Goal: Transaction & Acquisition: Download file/media

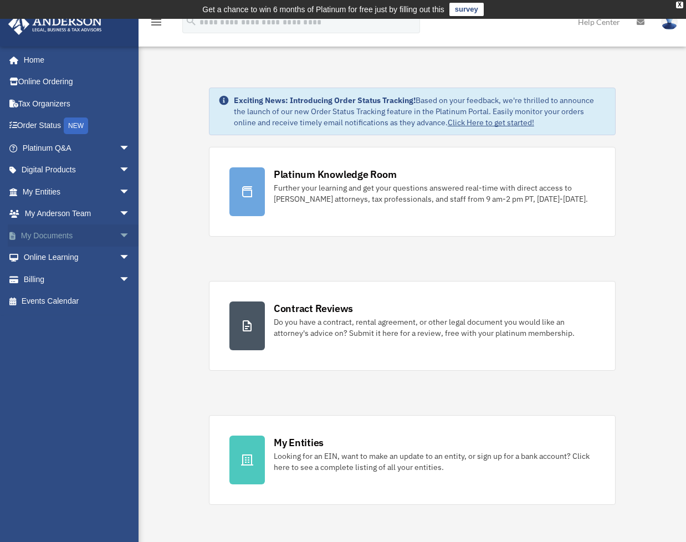
click at [119, 233] on span "arrow_drop_down" at bounding box center [130, 235] width 22 height 23
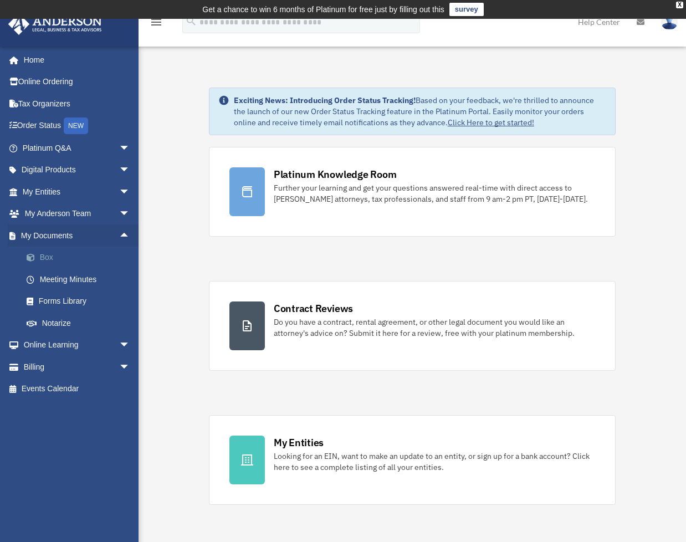
click at [55, 258] on link "Box" at bounding box center [81, 258] width 131 height 22
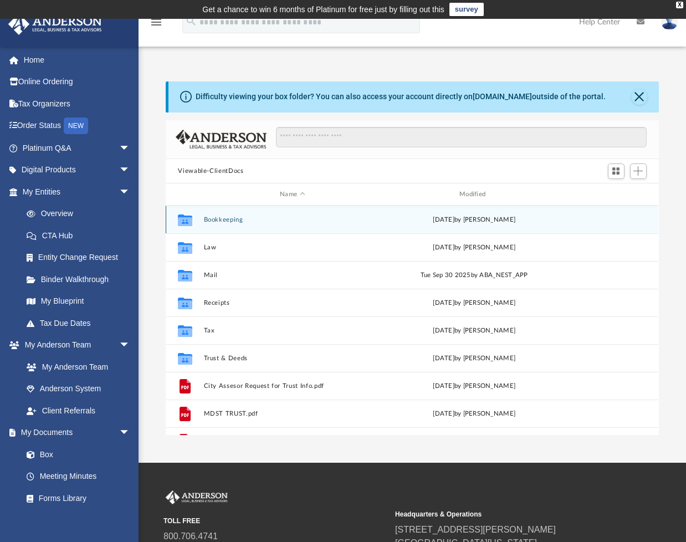
scroll to position [243, 484]
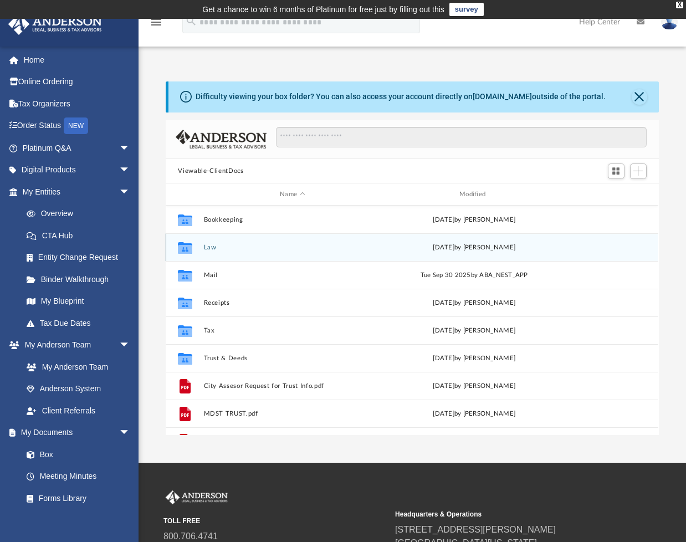
click at [209, 248] on button "Law" at bounding box center [292, 247] width 177 height 7
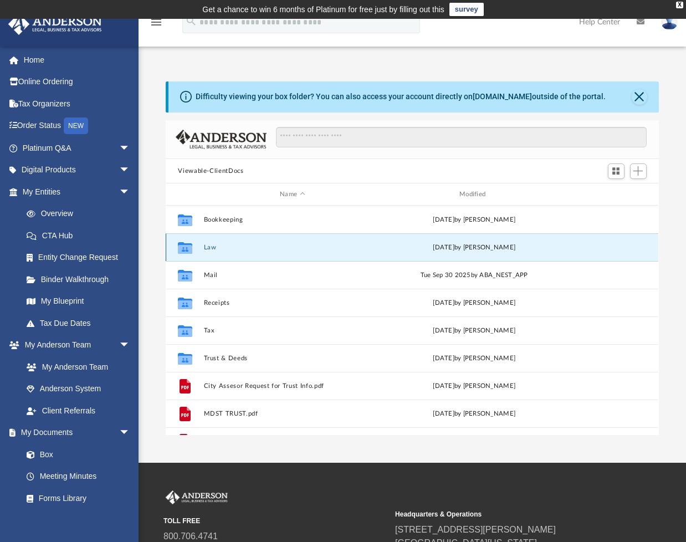
click at [209, 248] on button "Law" at bounding box center [292, 247] width 177 height 7
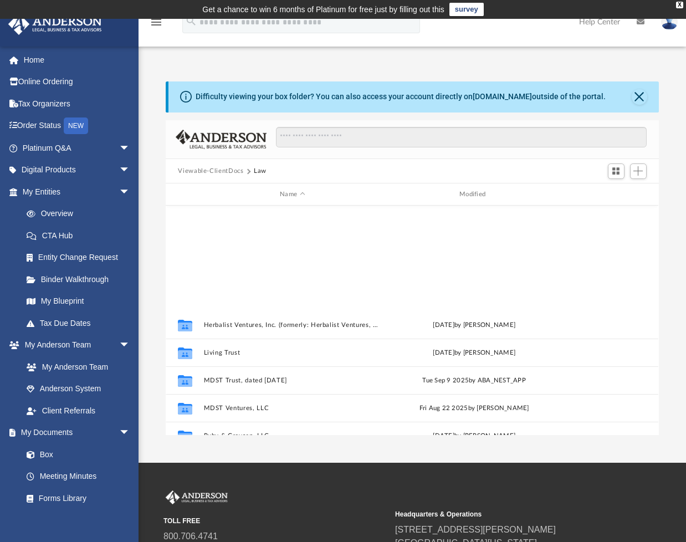
scroll to position [186, 0]
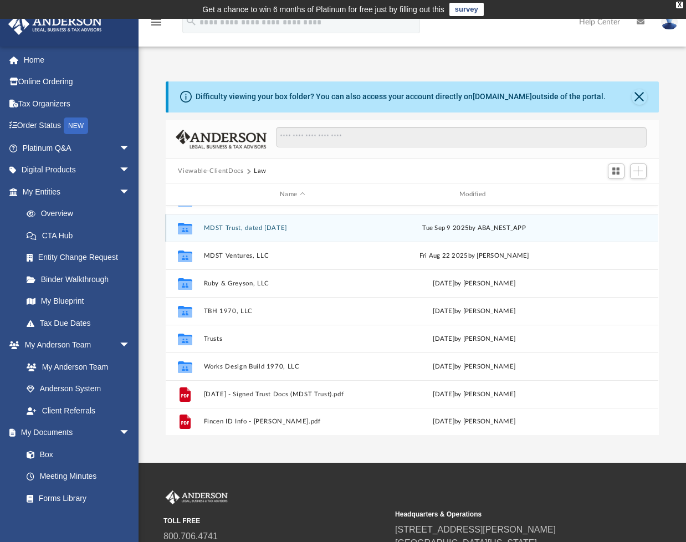
click at [217, 233] on div "Collaborated Folder MDST Trust, dated [DATE] [DATE] by ABA_NEST_APP" at bounding box center [412, 228] width 493 height 28
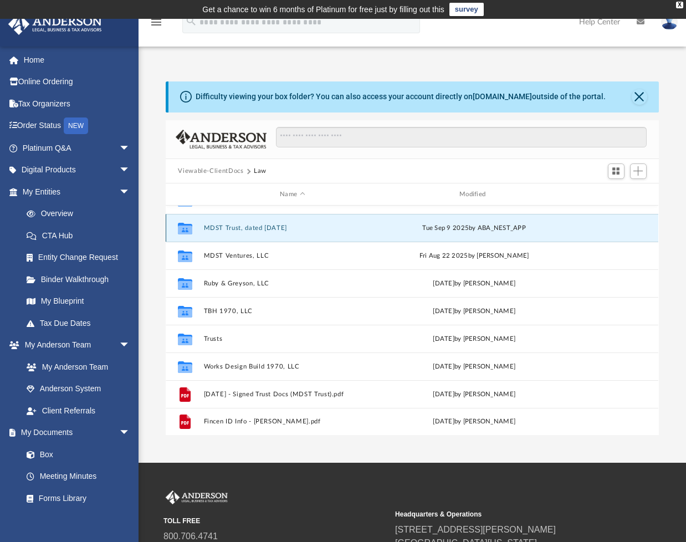
click at [217, 233] on div "Collaborated Folder MDST Trust, dated [DATE] [DATE] by ABA_NEST_APP" at bounding box center [412, 228] width 493 height 28
click at [218, 230] on button "MDST Trust, dated [DATE]" at bounding box center [292, 227] width 177 height 7
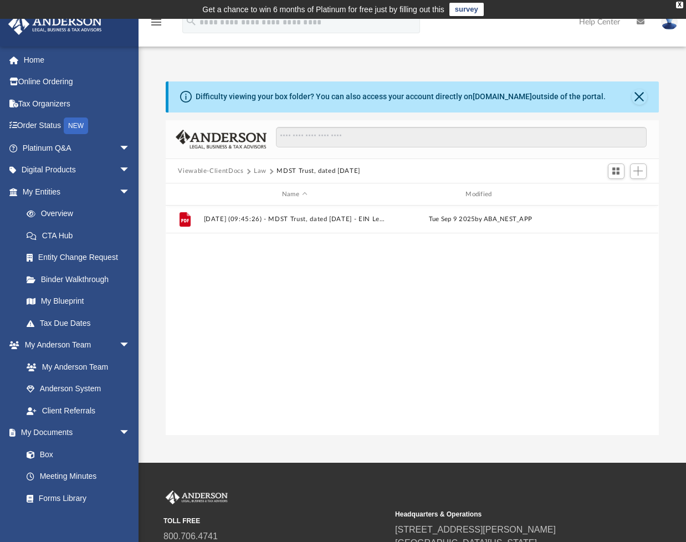
scroll to position [0, 0]
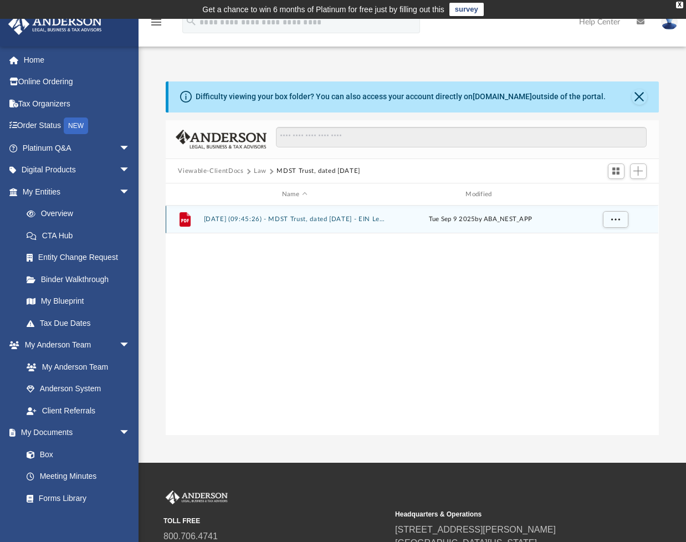
click at [219, 221] on button "[DATE] (09:45:26) - MDST Trust, dated [DATE] - EIN Letter from IRS.pdf" at bounding box center [294, 219] width 181 height 7
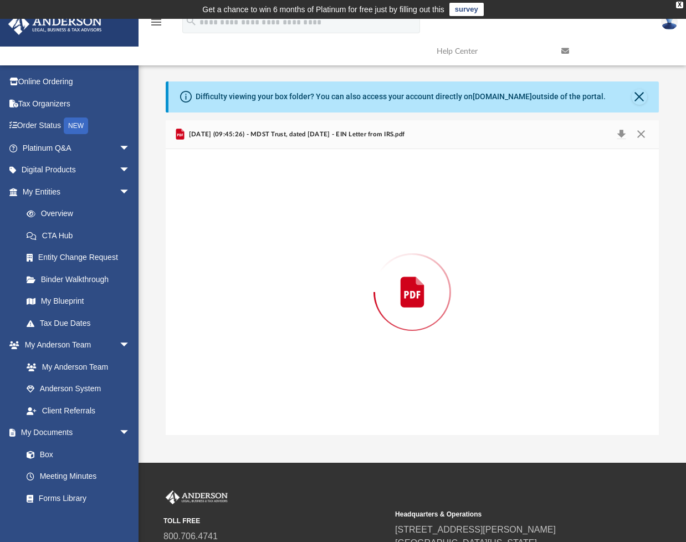
click at [219, 221] on div "Preview" at bounding box center [412, 292] width 493 height 286
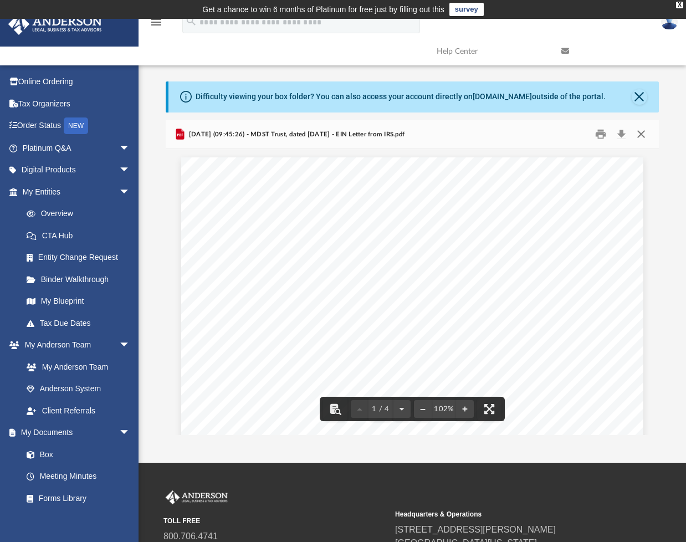
click at [642, 134] on button "Close" at bounding box center [641, 134] width 20 height 17
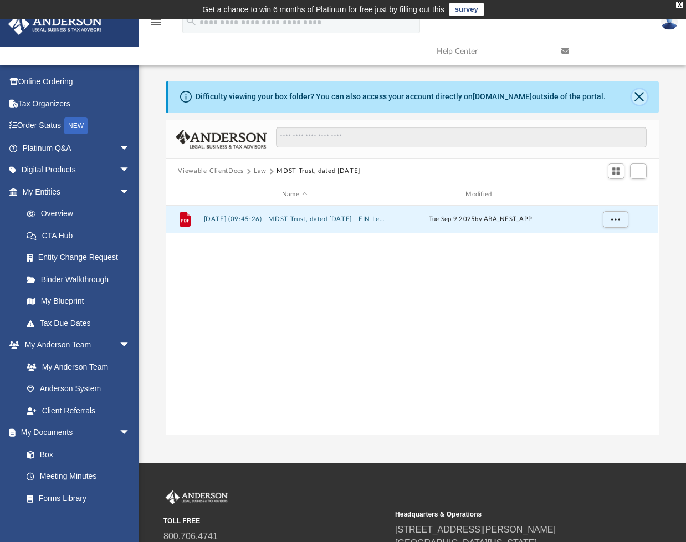
click at [635, 95] on button "Close" at bounding box center [640, 97] width 16 height 16
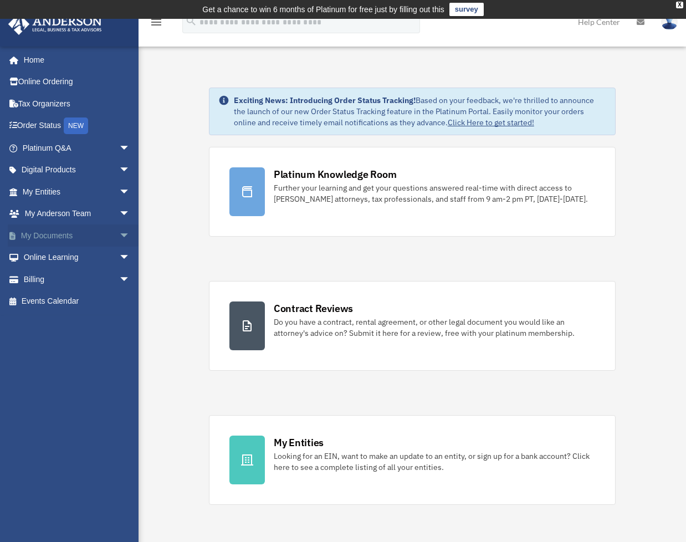
click at [119, 234] on span "arrow_drop_down" at bounding box center [130, 235] width 22 height 23
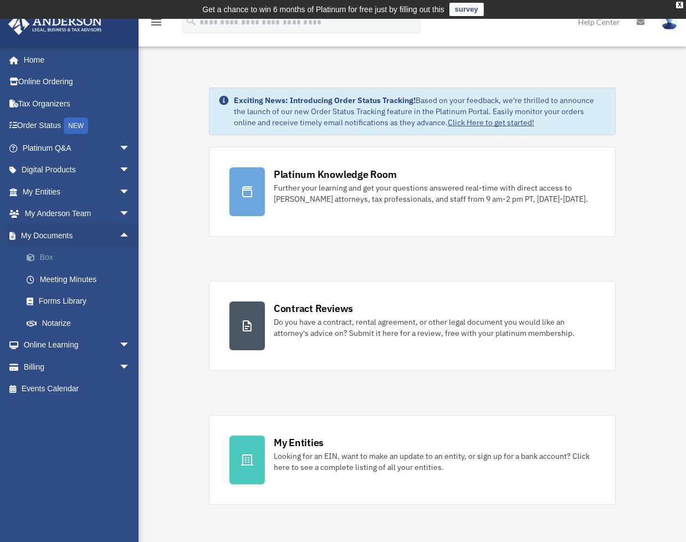
click at [68, 255] on link "Box" at bounding box center [81, 258] width 131 height 22
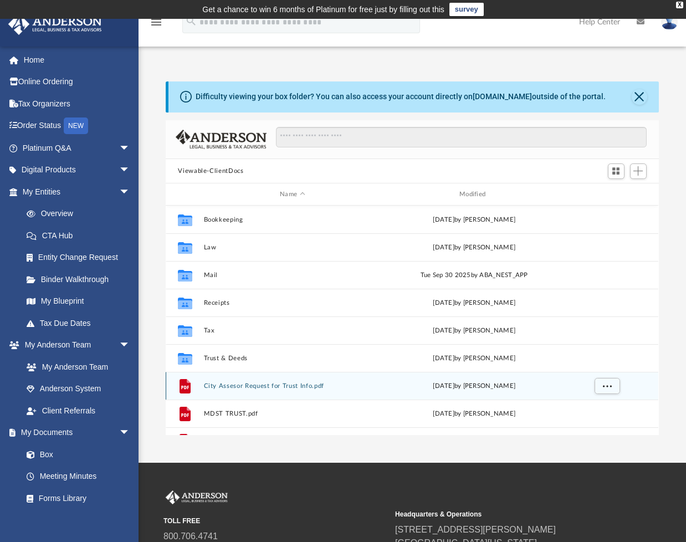
scroll to position [19, 0]
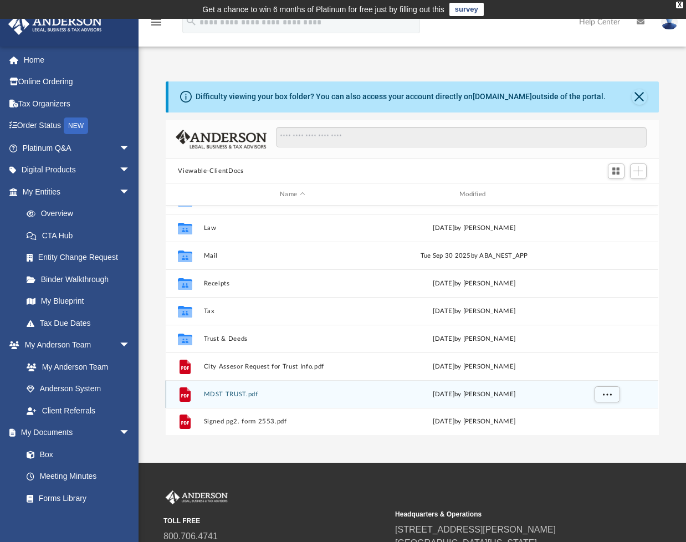
click at [214, 398] on div "File MDST TRUST.pdf Thu Sep 4 2025 by Jordan Buky" at bounding box center [412, 394] width 493 height 28
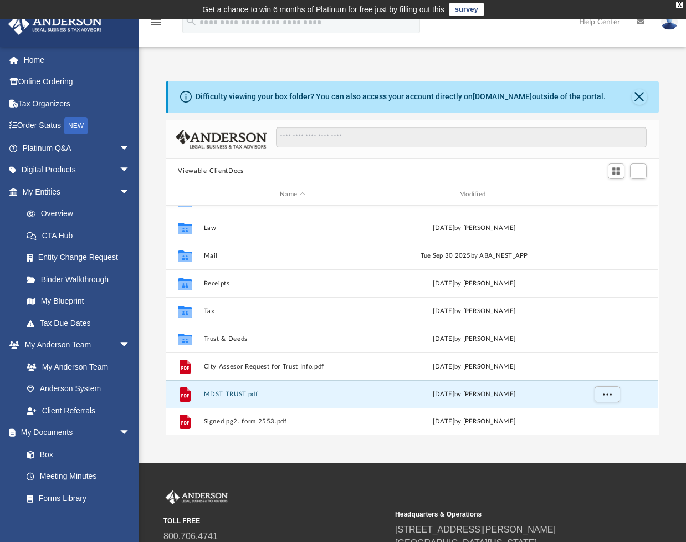
click at [214, 398] on div "File MDST TRUST.pdf Thu Sep 4 2025 by Jordan Buky" at bounding box center [412, 394] width 493 height 28
click at [216, 395] on button "MDST TRUST.pdf" at bounding box center [292, 394] width 177 height 7
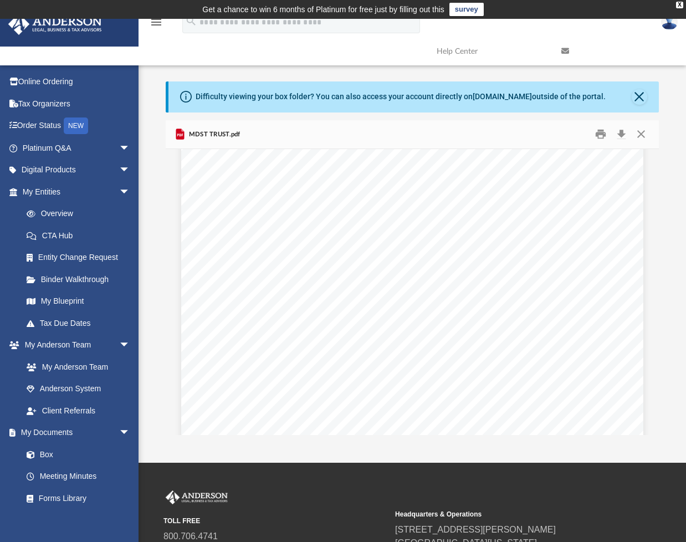
scroll to position [10290, 0]
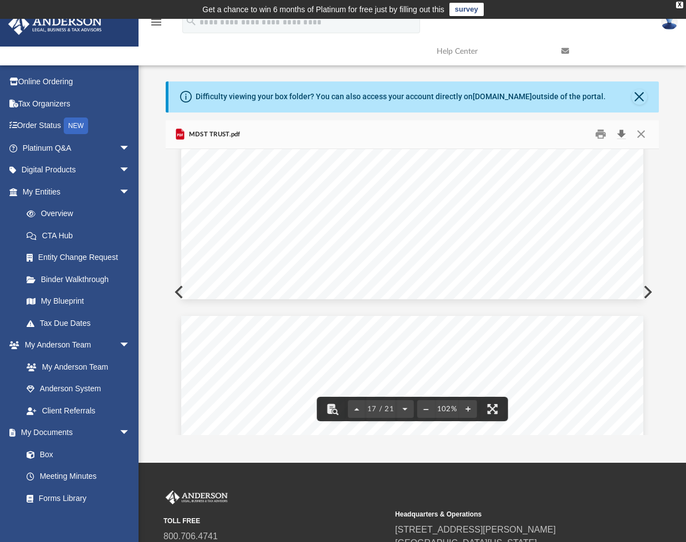
click at [623, 136] on button "Download" at bounding box center [622, 134] width 20 height 17
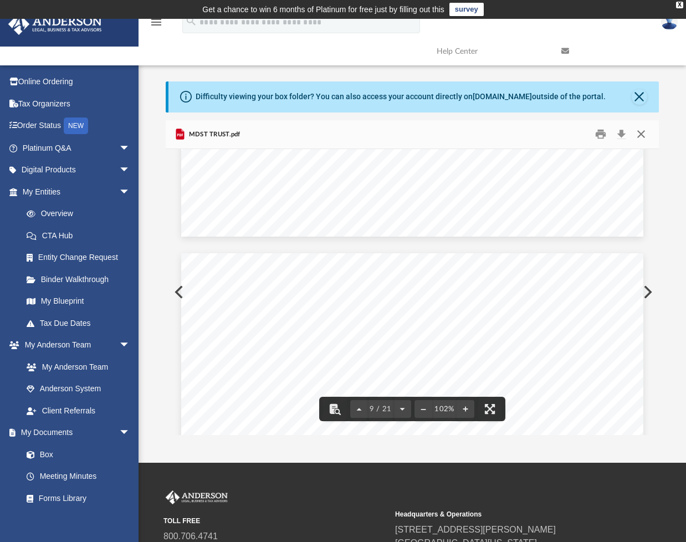
click at [643, 135] on button "Close" at bounding box center [641, 134] width 20 height 17
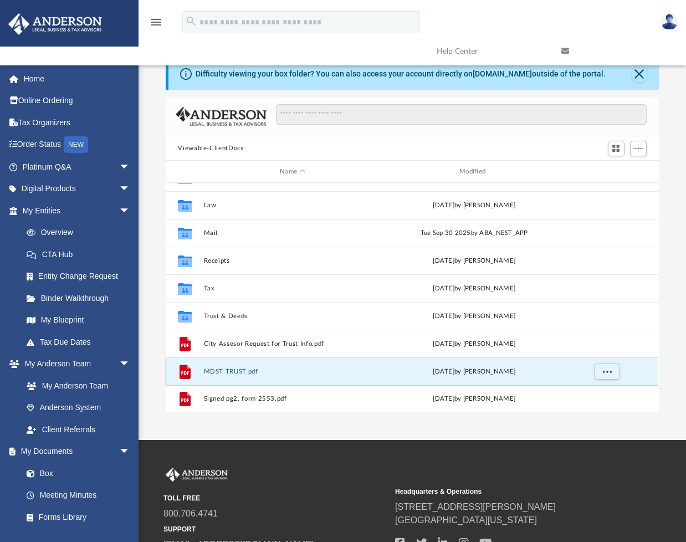
scroll to position [0, 0]
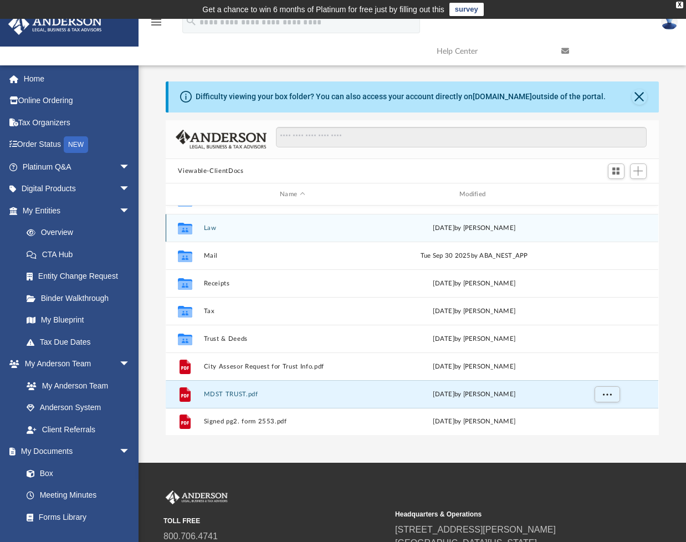
click at [206, 232] on div "Collaborated Folder Law [DATE] by [PERSON_NAME]" at bounding box center [412, 228] width 493 height 28
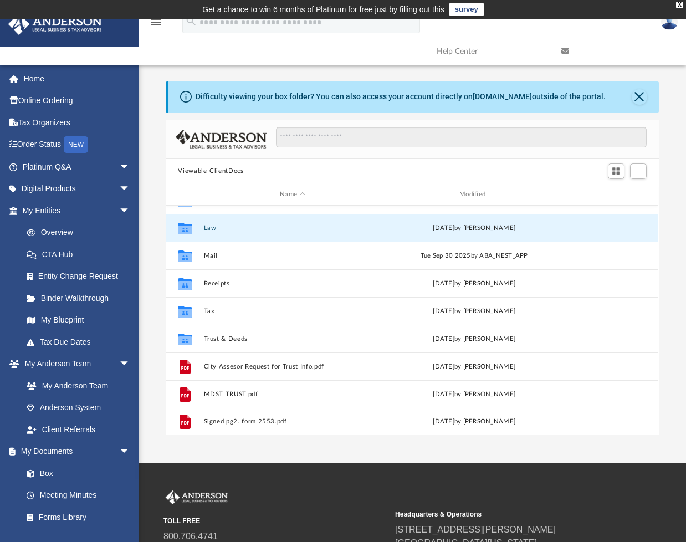
click at [206, 232] on div "Collaborated Folder Law [DATE] by [PERSON_NAME]" at bounding box center [412, 228] width 493 height 28
click at [207, 229] on button "Law" at bounding box center [292, 227] width 177 height 7
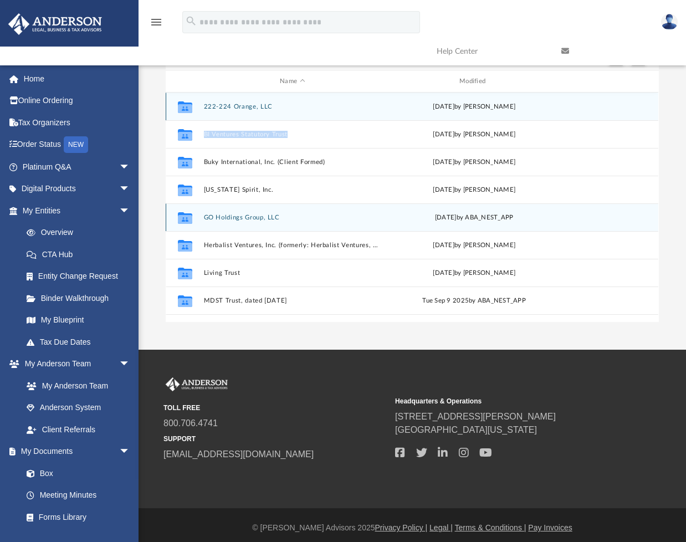
scroll to position [119, 0]
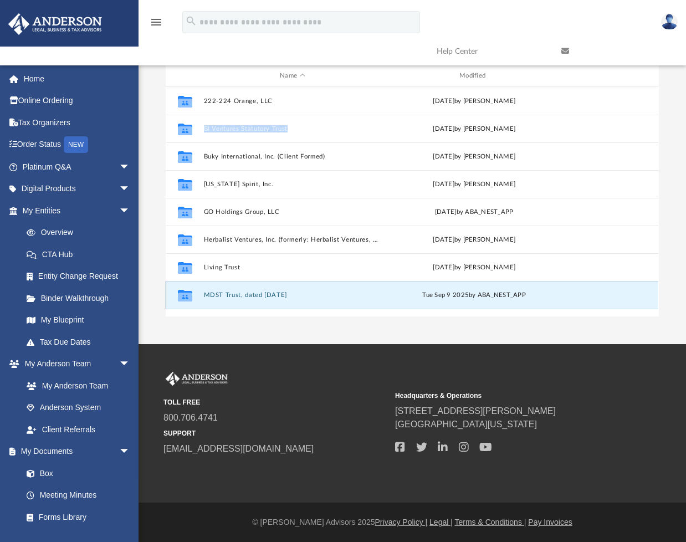
click at [212, 291] on button "MDST Trust, dated [DATE]" at bounding box center [292, 294] width 177 height 7
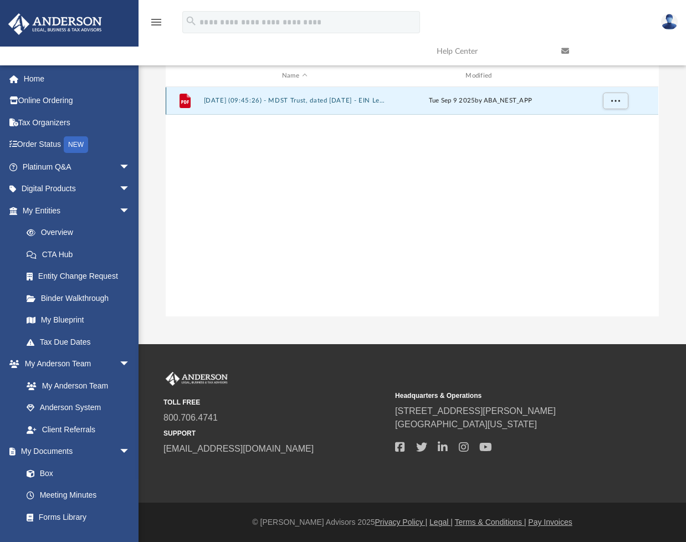
click at [218, 98] on button "[DATE] (09:45:26) - MDST Trust, dated [DATE] - EIN Letter from IRS.pdf" at bounding box center [294, 100] width 181 height 7
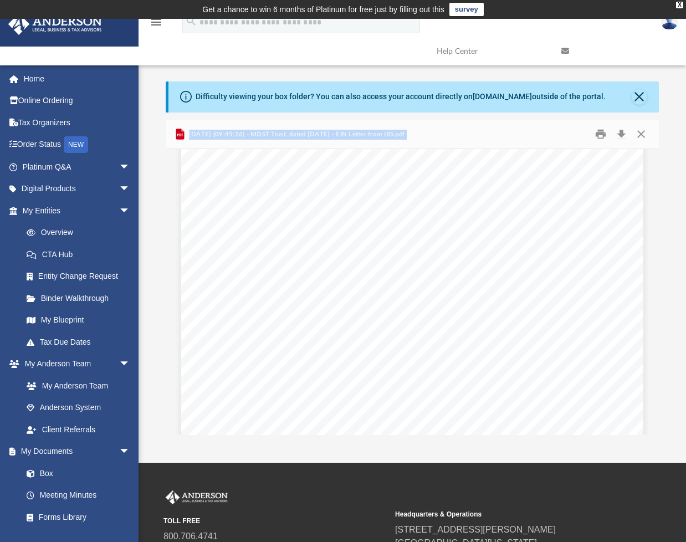
scroll to position [0, 0]
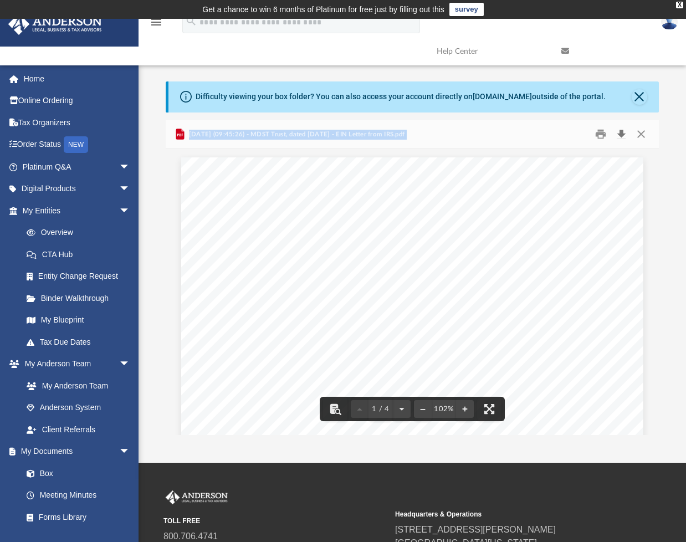
click at [621, 136] on button "Download" at bounding box center [622, 134] width 20 height 17
